Goal: Transaction & Acquisition: Purchase product/service

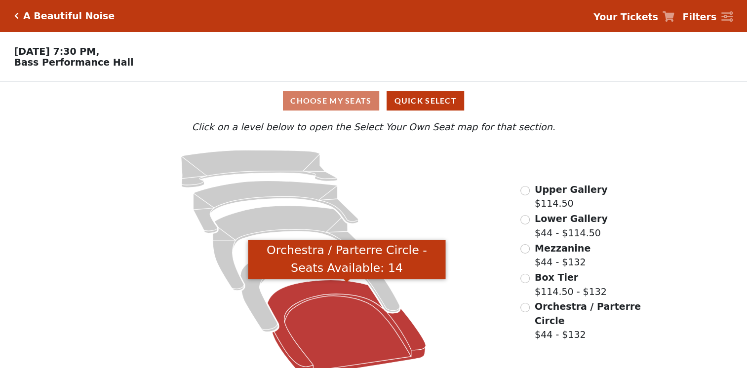
click at [313, 314] on icon "Orchestra / Parterre Circle - Seats Available: 14" at bounding box center [346, 327] width 158 height 95
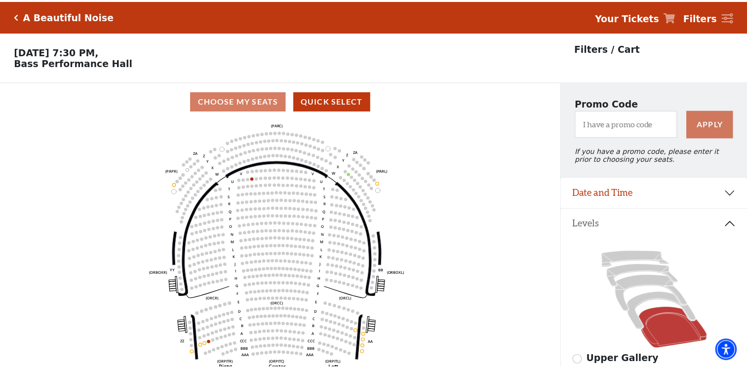
scroll to position [45, 0]
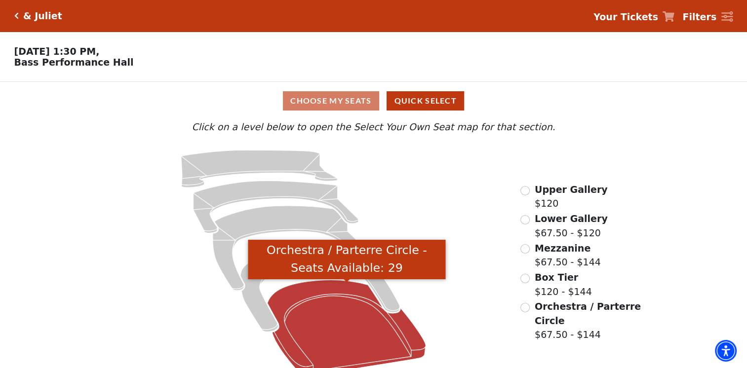
click at [327, 329] on icon "Orchestra / Parterre Circle - Seats Available: 29" at bounding box center [346, 327] width 158 height 95
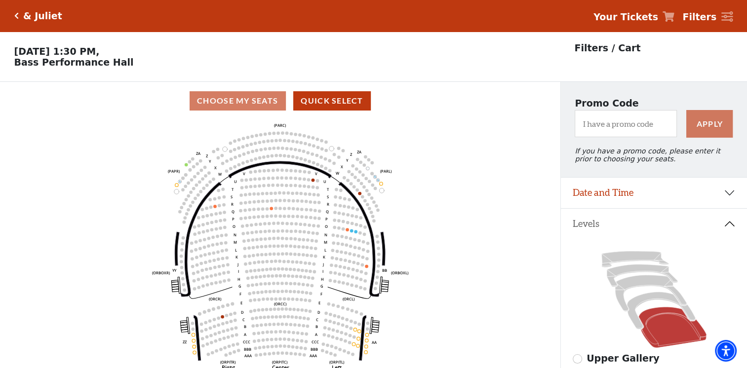
scroll to position [45, 0]
